Goal: Task Accomplishment & Management: Manage account settings

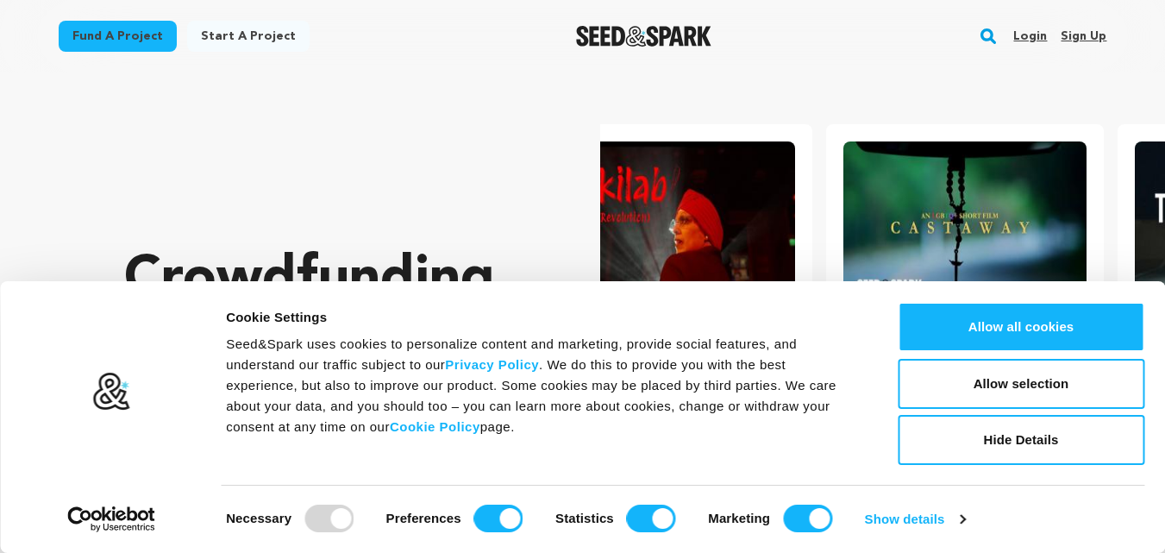
click at [1101, 44] on link "Sign up" at bounding box center [1084, 36] width 46 height 28
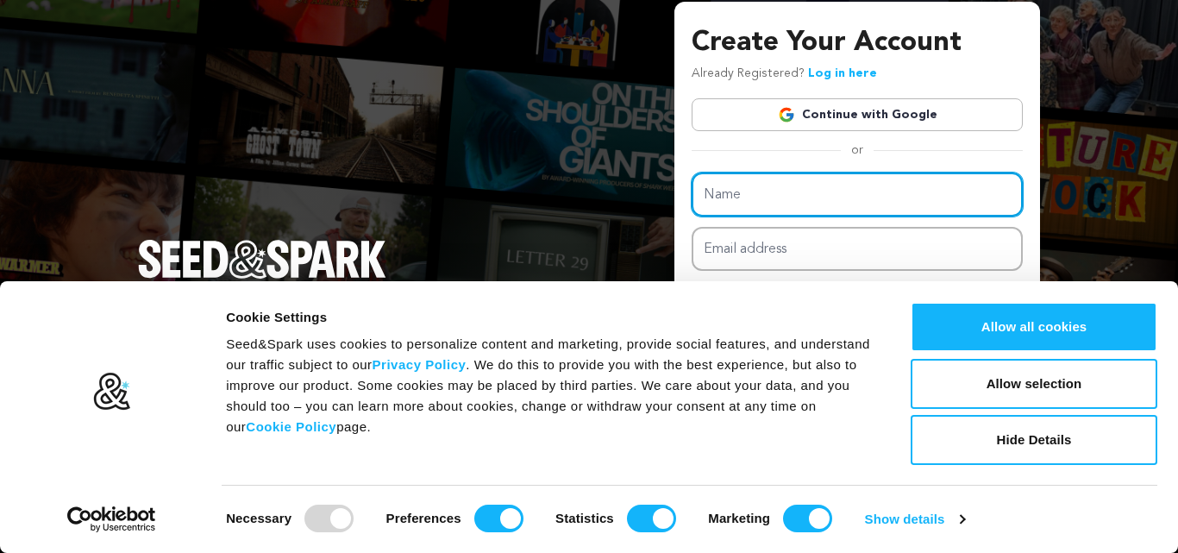
click at [731, 197] on input "Name" at bounding box center [857, 195] width 331 height 44
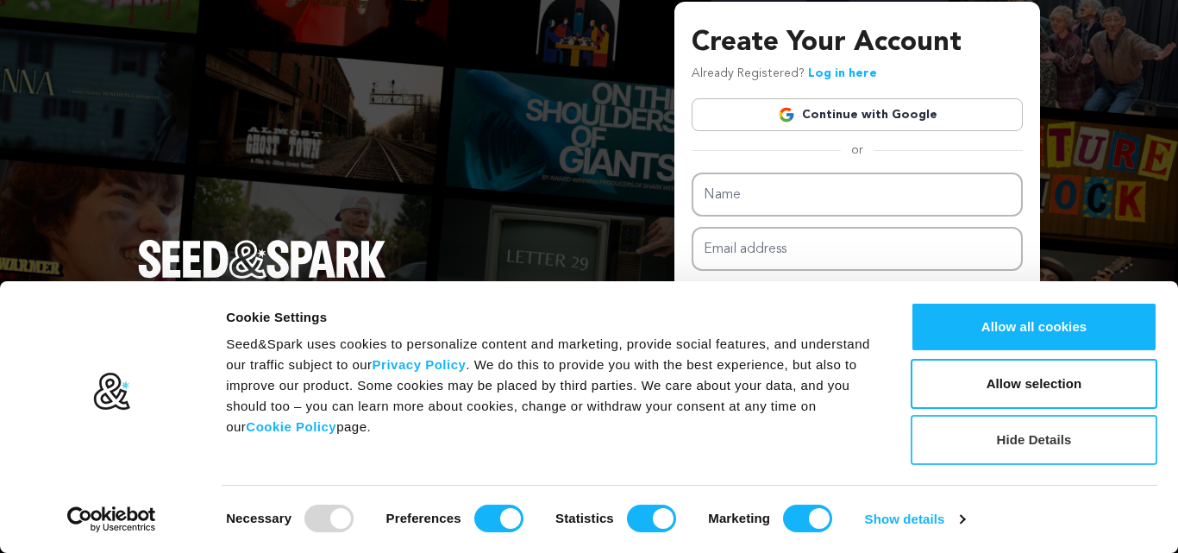
click at [974, 425] on button "Hide Details" at bounding box center [1034, 440] width 247 height 50
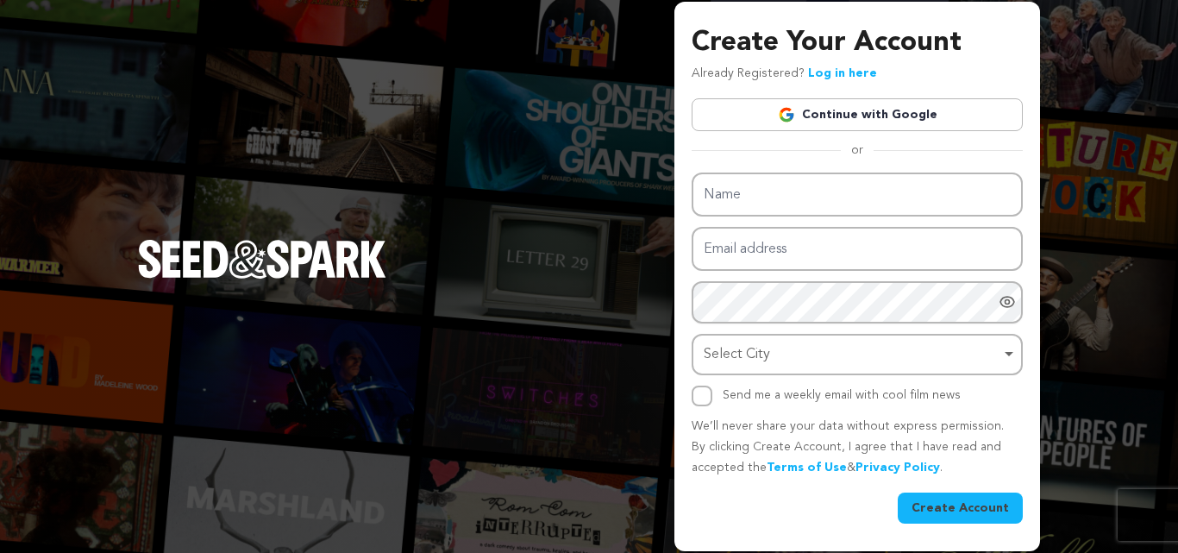
click at [757, 177] on div "Create Your Account Already Registered? Log in here Continue with Google or eyJ…" at bounding box center [857, 272] width 331 height 500
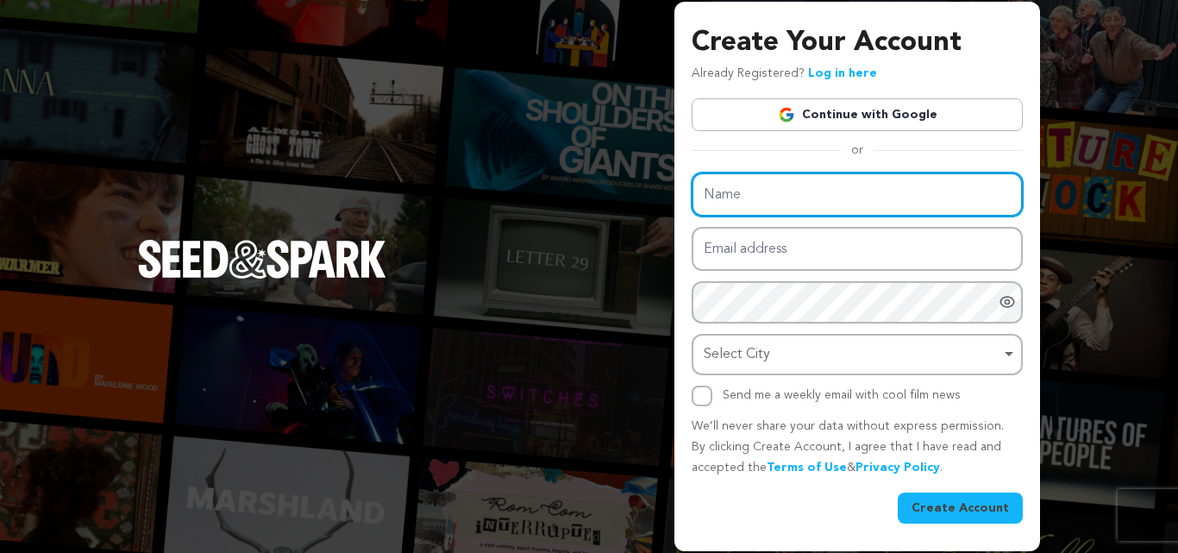
click at [757, 177] on input "Name" at bounding box center [857, 195] width 331 height 44
click at [754, 184] on input "Name" at bounding box center [857, 195] width 331 height 44
type input "S"
type input "Hotelsunflowerudaipur"
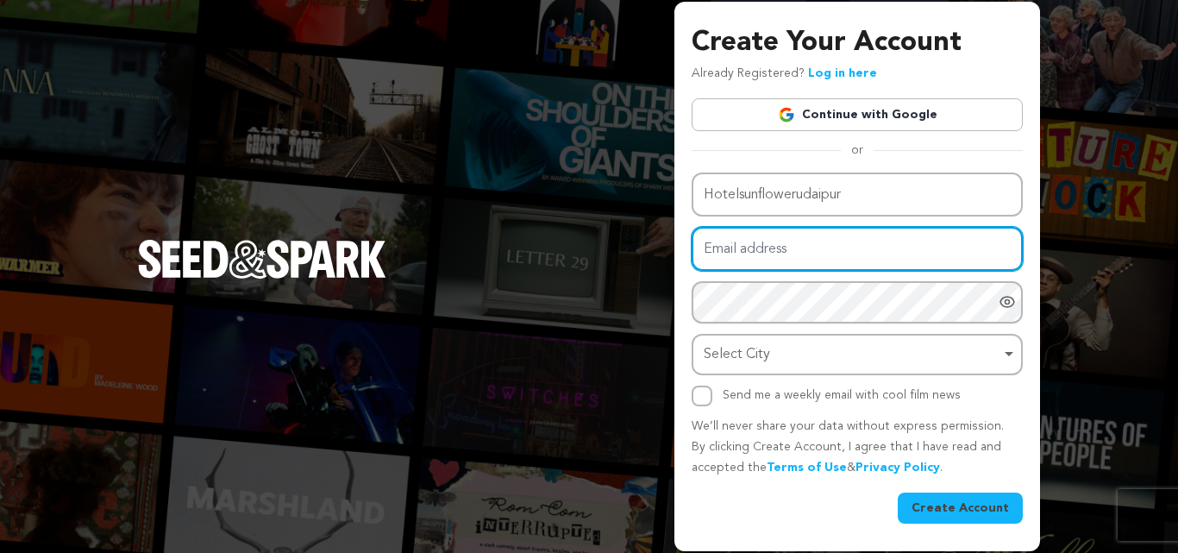
click at [728, 257] on input "Email address" at bounding box center [857, 249] width 331 height 44
type input "seohotelsunflower@gmail.com"
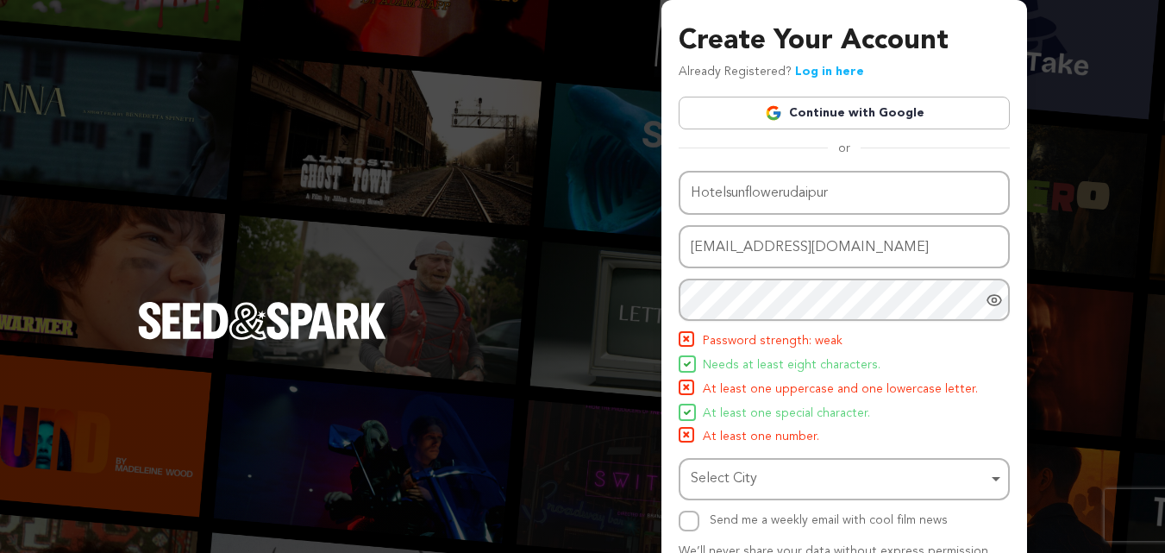
click at [997, 311] on div at bounding box center [998, 300] width 24 height 42
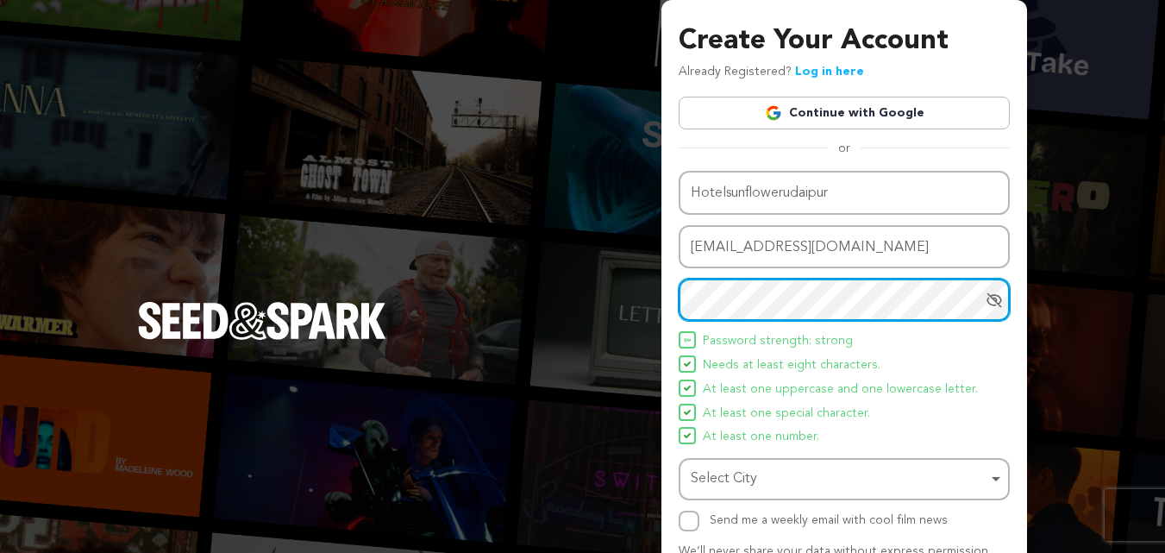
click at [728, 467] on div "Select City Remove item" at bounding box center [839, 479] width 297 height 25
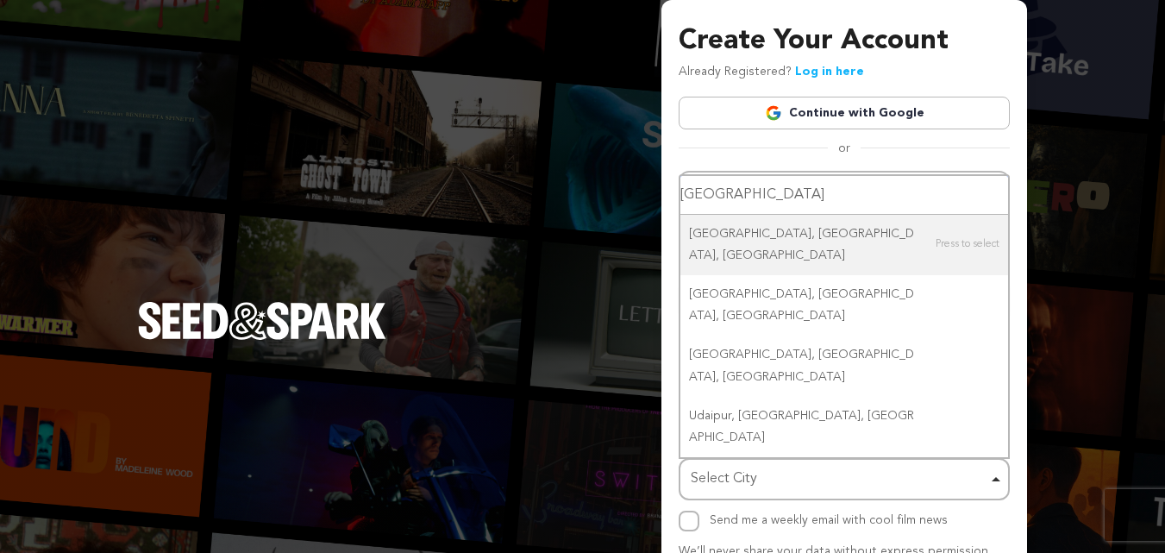
click at [729, 485] on div "Select City Remove item" at bounding box center [839, 479] width 297 height 25
type input "[GEOGRAPHIC_DATA]"
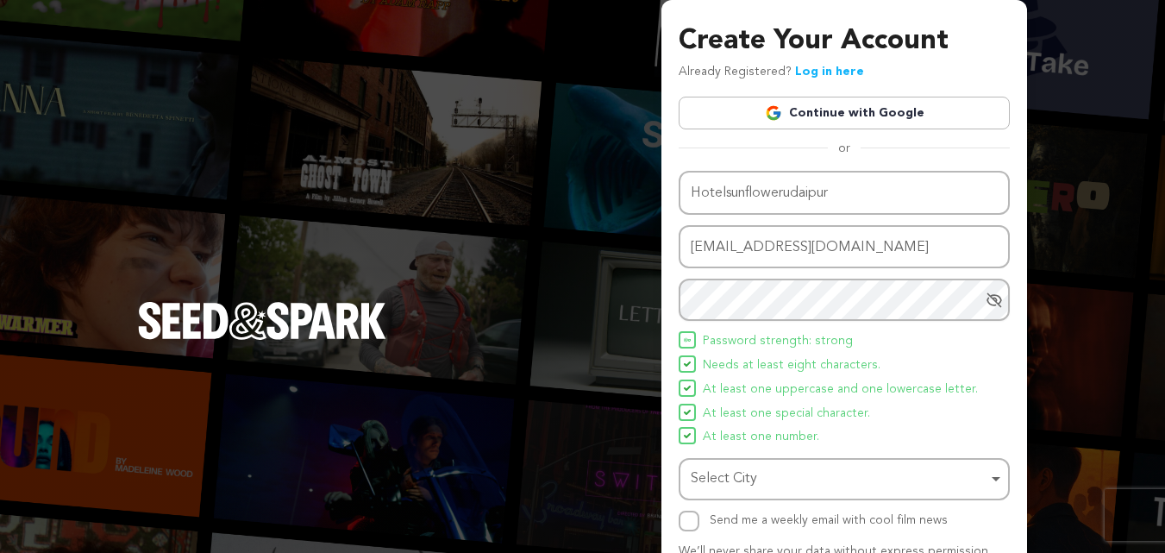
click at [729, 485] on div "Select City Remove item" at bounding box center [839, 479] width 297 height 25
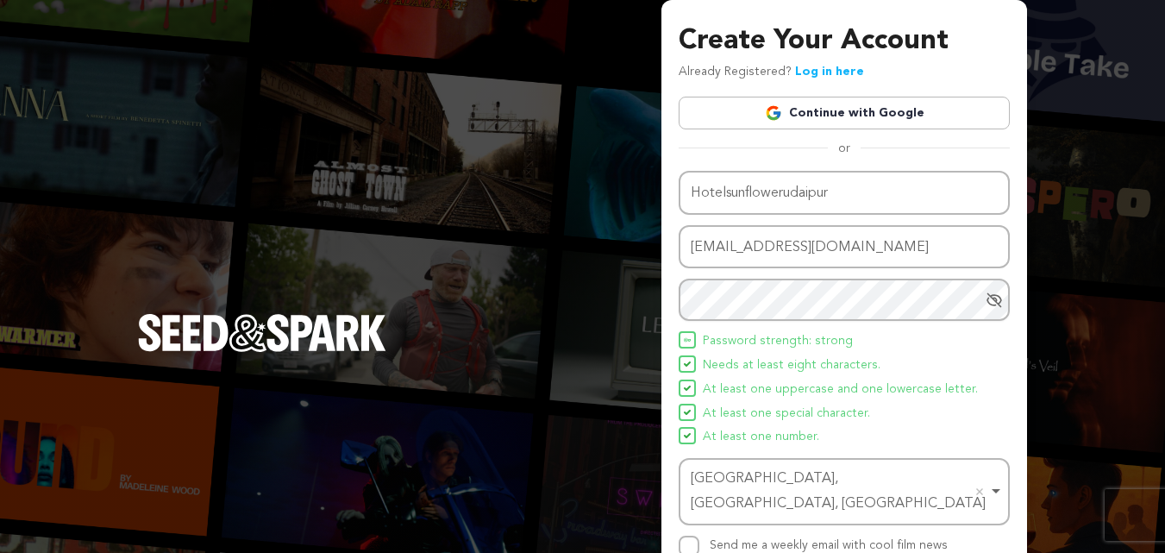
scroll to position [122, 0]
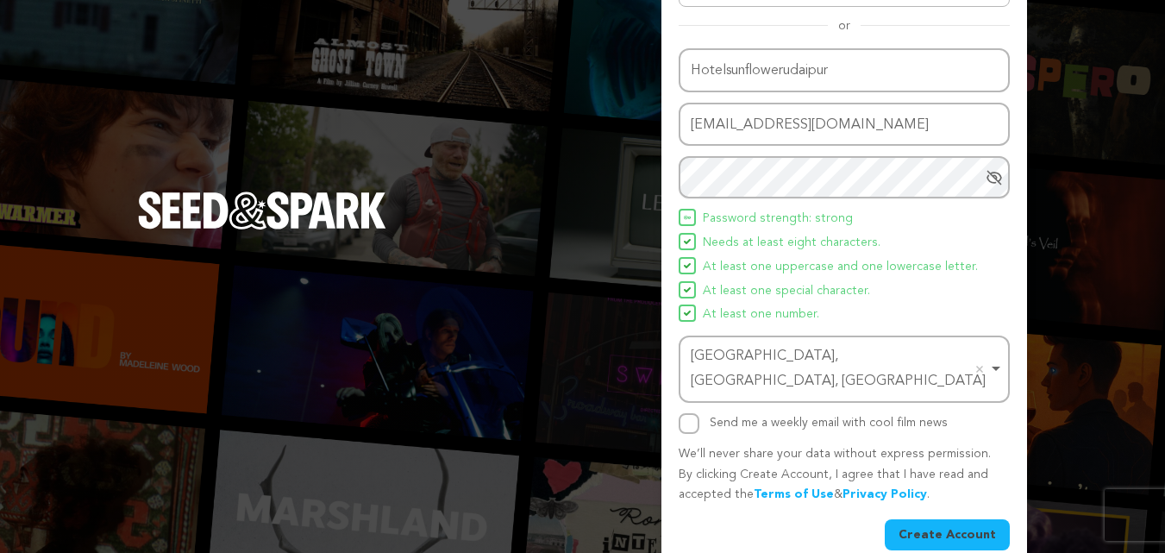
click at [933, 519] on button "Create Account" at bounding box center [947, 534] width 125 height 31
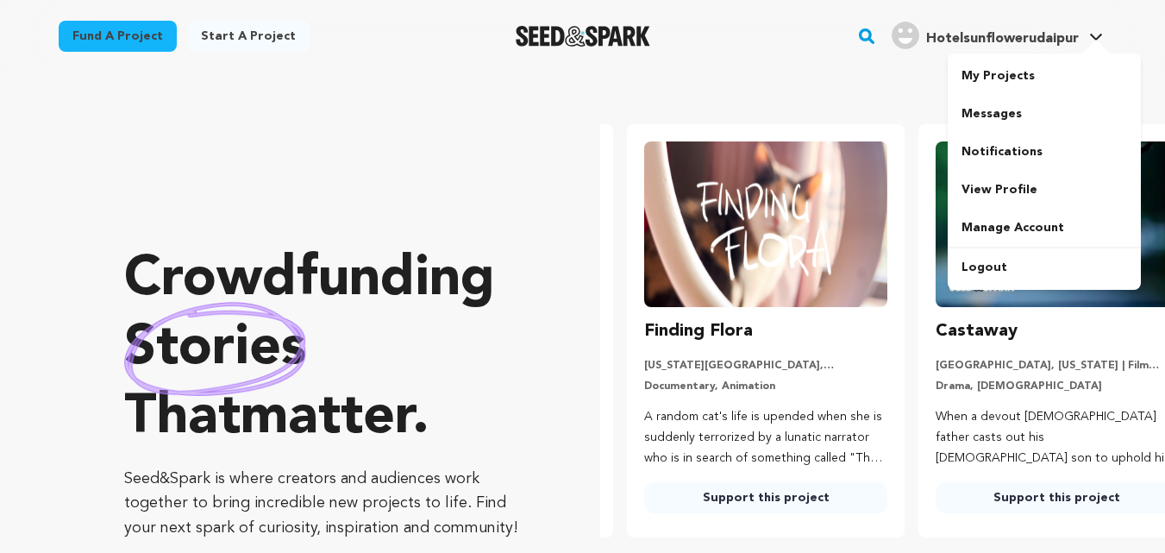
scroll to position [0, 305]
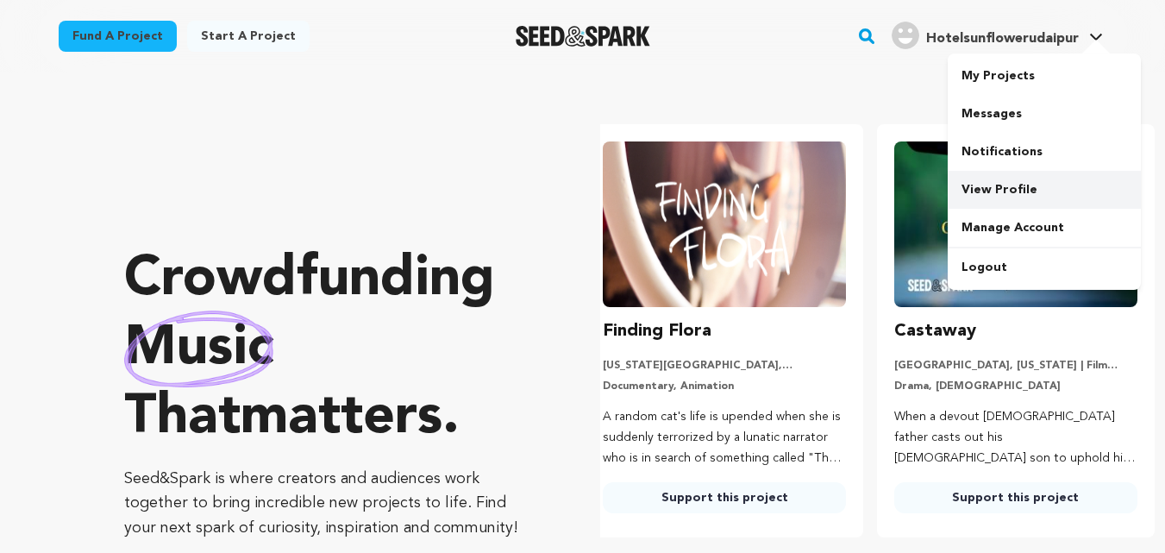
click at [987, 186] on link "View Profile" at bounding box center [1044, 190] width 193 height 38
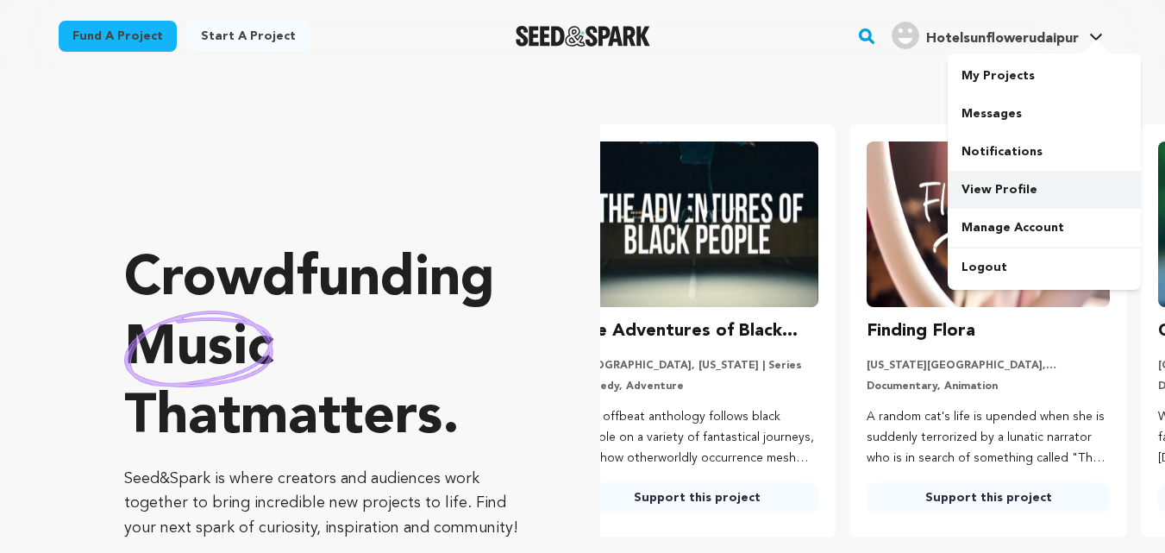
scroll to position [0, 0]
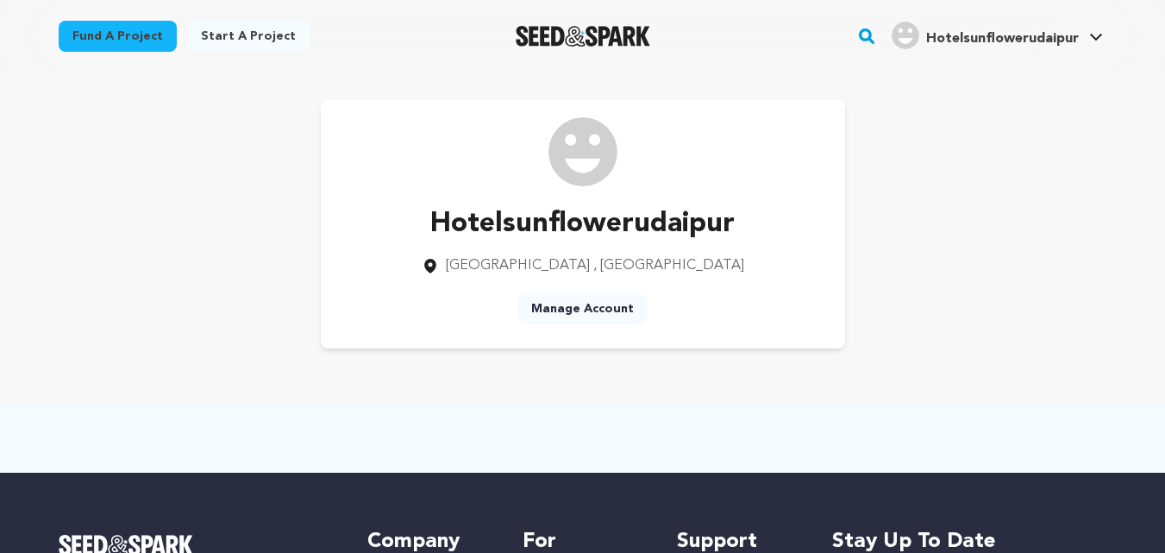
click at [579, 316] on link "Manage Account" at bounding box center [583, 308] width 130 height 31
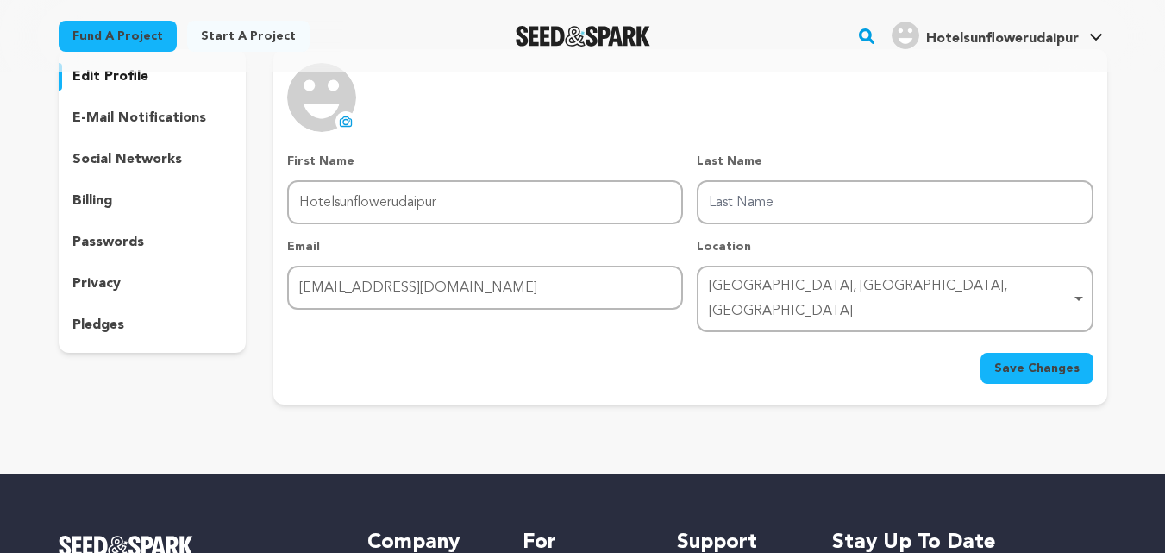
scroll to position [119, 0]
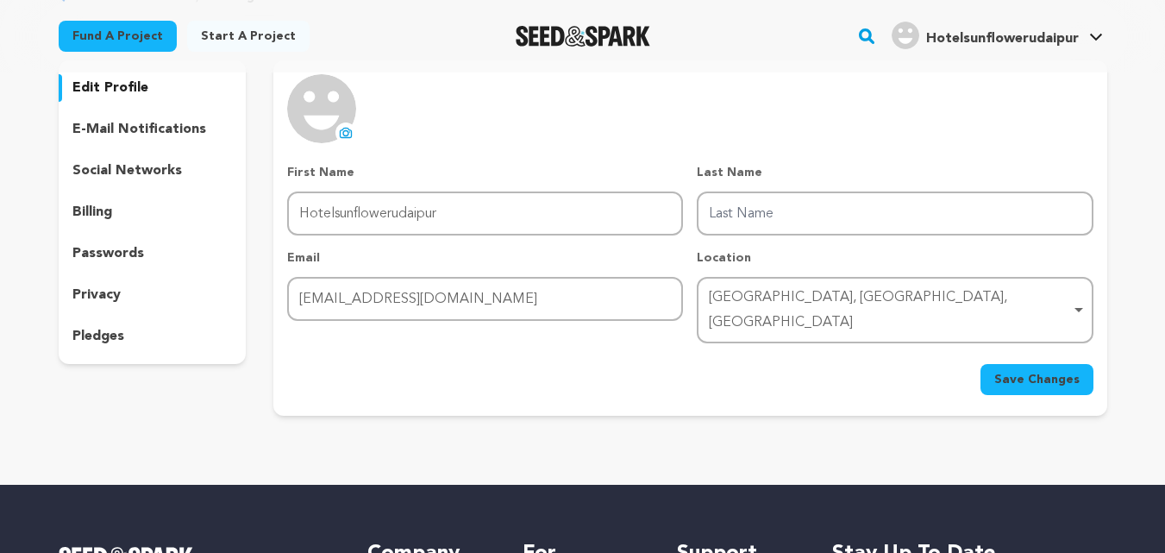
click at [342, 134] on icon at bounding box center [346, 133] width 14 height 14
click at [1055, 371] on span "Save Changes" at bounding box center [1037, 379] width 85 height 17
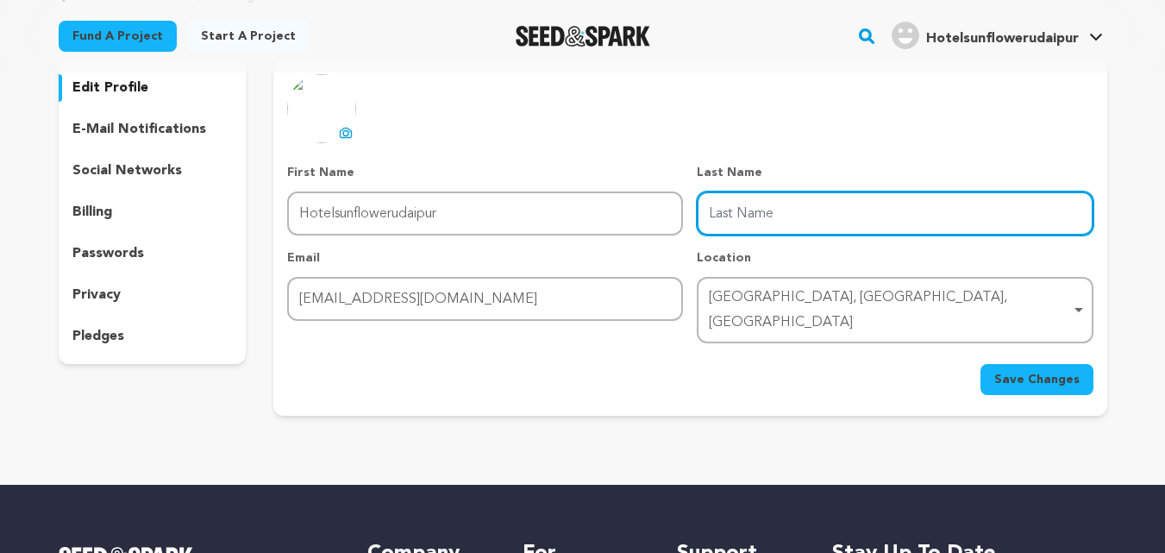
click at [981, 364] on button "Save Changes" at bounding box center [1037, 379] width 113 height 31
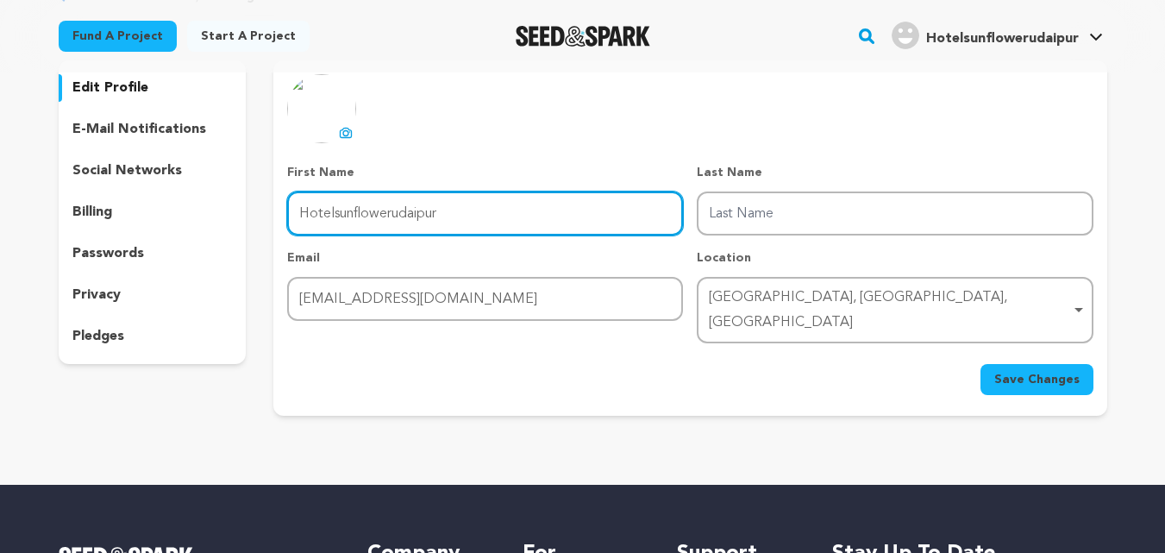
drag, startPoint x: 396, startPoint y: 218, endPoint x: 541, endPoint y: 234, distance: 145.7
click at [541, 234] on input "Hotelsunflowerudaipur" at bounding box center [485, 213] width 396 height 44
type input "Hotelsunflower"
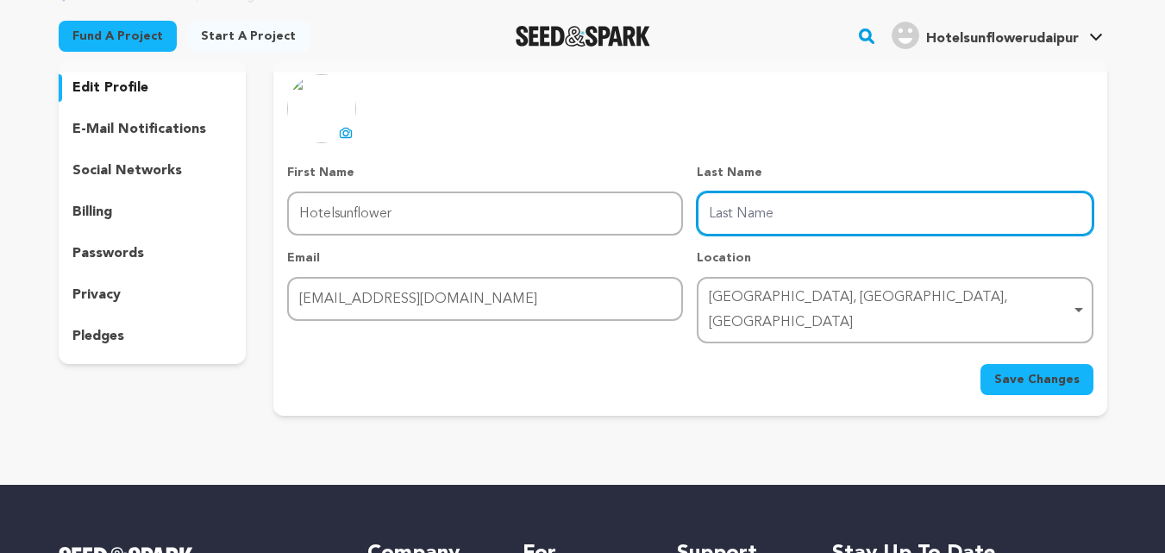
click at [725, 218] on input "Last Name" at bounding box center [895, 213] width 396 height 44
type input "udaipur"
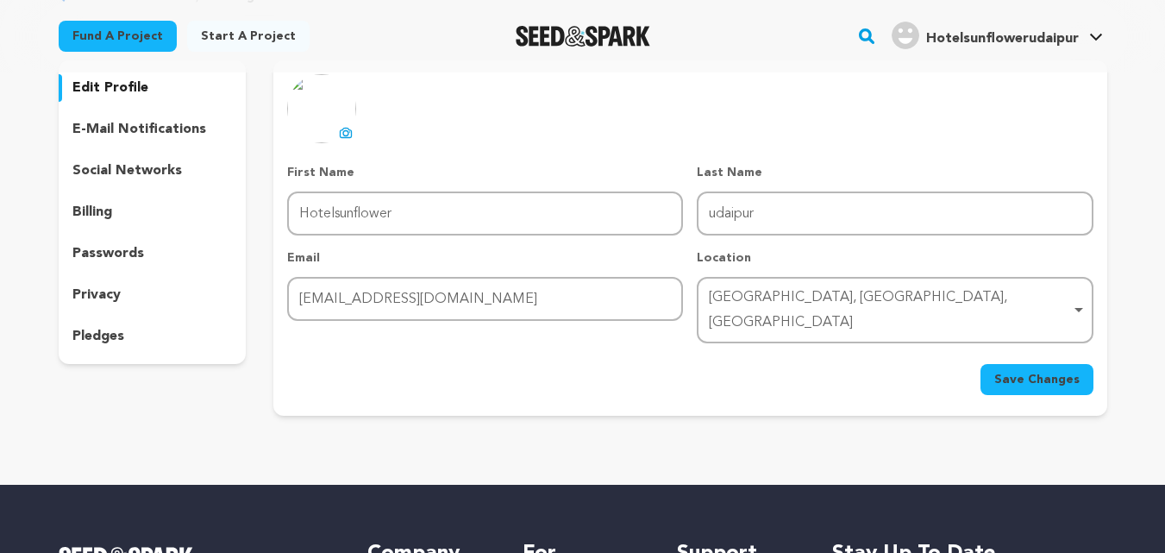
click at [1007, 364] on button "Save Changes" at bounding box center [1037, 379] width 113 height 31
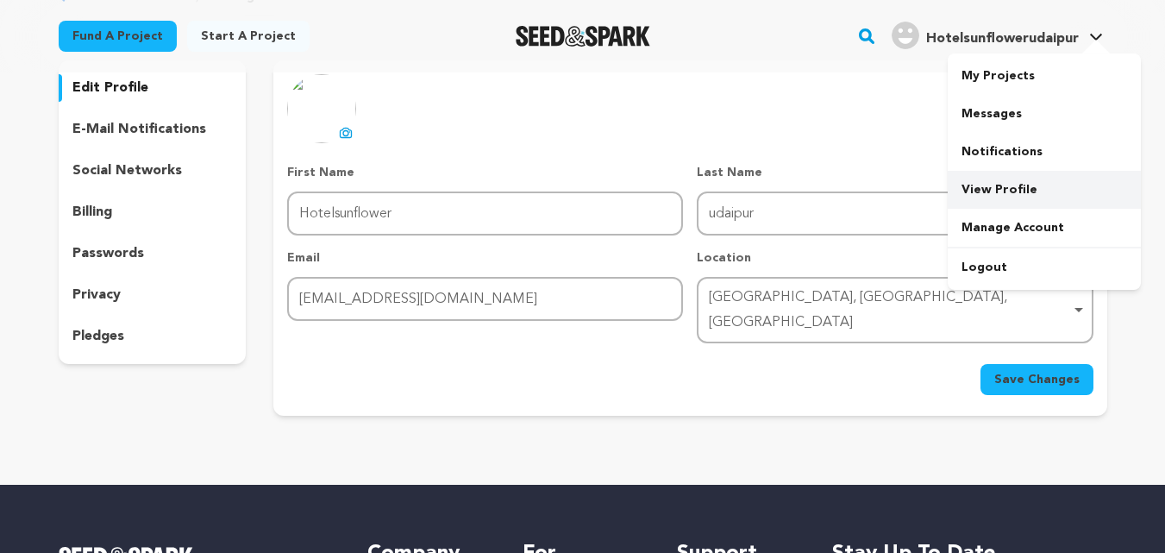
click at [965, 199] on link "View Profile" at bounding box center [1044, 190] width 193 height 38
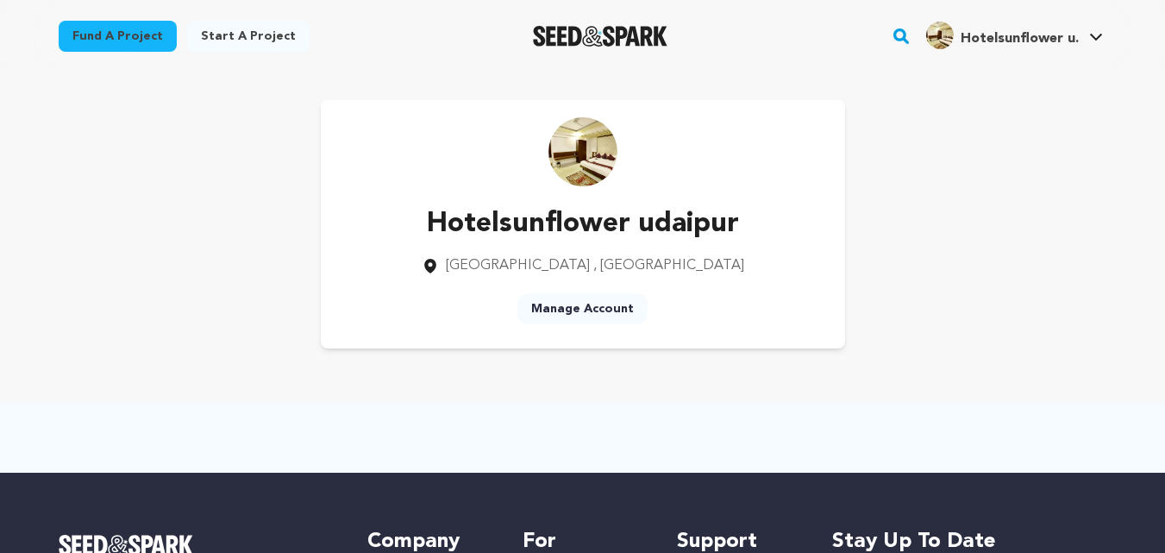
click at [915, 150] on div "Hotelsunflower udaipur [GEOGRAPHIC_DATA] , [GEOGRAPHIC_DATA] Manage Account" at bounding box center [583, 224] width 1049 height 248
